Goal: Check status: Check status

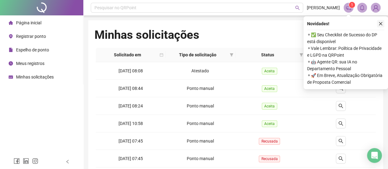
click at [379, 23] on icon "close" at bounding box center [380, 24] width 4 height 4
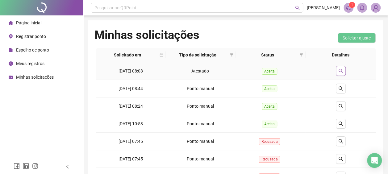
click at [338, 69] on icon "search" at bounding box center [340, 70] width 5 height 5
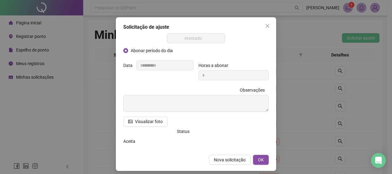
scroll to position [18, 0]
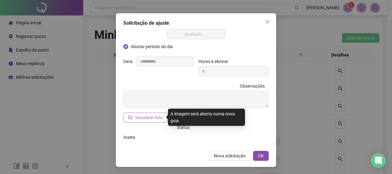
click at [150, 116] on span "Visualizar foto" at bounding box center [149, 117] width 28 height 7
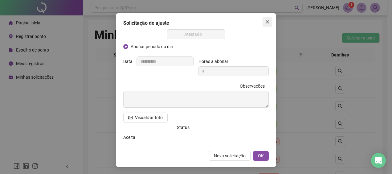
click at [268, 19] on icon "close" at bounding box center [267, 21] width 5 height 5
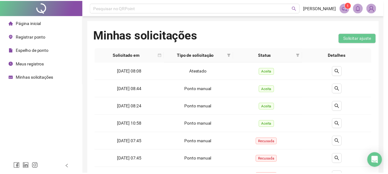
scroll to position [0, 0]
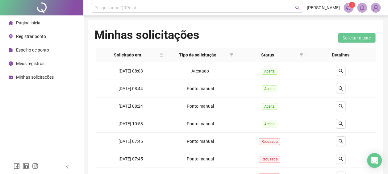
click at [34, 49] on span "Espelho de ponto" at bounding box center [32, 49] width 33 height 5
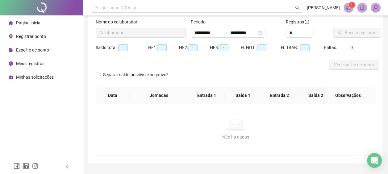
scroll to position [58, 0]
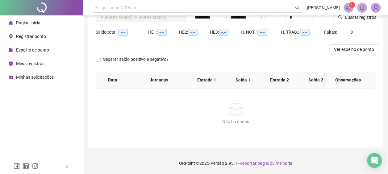
type input "**********"
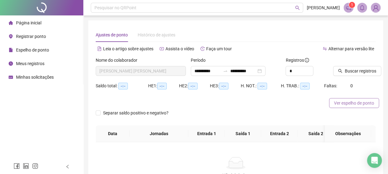
click at [355, 105] on span "Ver espelho de ponto" at bounding box center [354, 103] width 40 height 7
click at [27, 25] on span "Página inicial" at bounding box center [28, 22] width 25 height 5
